Goal: Use online tool/utility: Utilize a website feature to perform a specific function

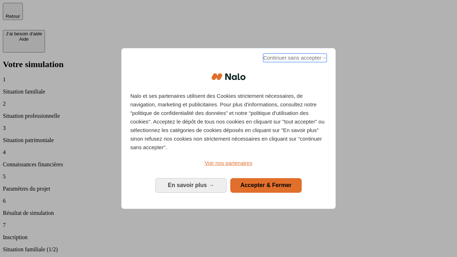
click at [294, 59] on span "Continuer sans accepter →" at bounding box center [295, 58] width 64 height 9
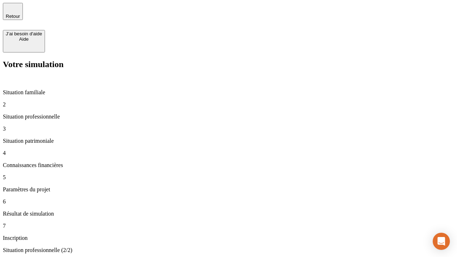
type input "70 000"
type input "1 000"
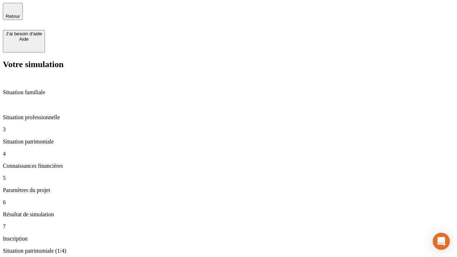
type input "800"
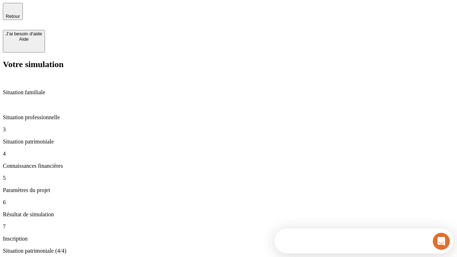
type input "6"
type input "400"
type input "3"
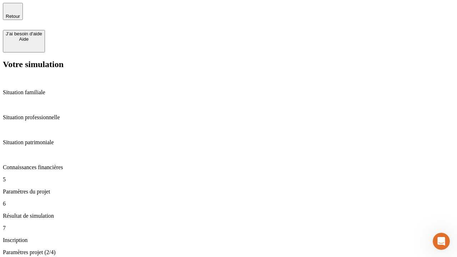
type input "35"
type input "500"
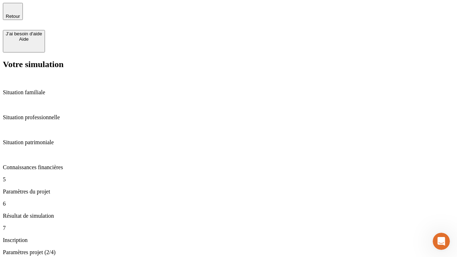
type input "640"
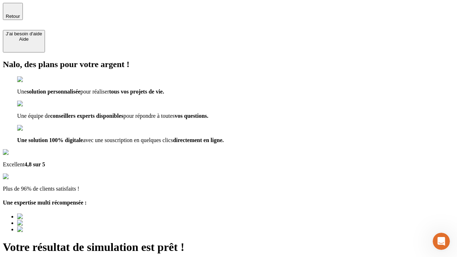
type input "[EMAIL_ADDRESS][DOMAIN_NAME]"
